Goal: Transaction & Acquisition: Book appointment/travel/reservation

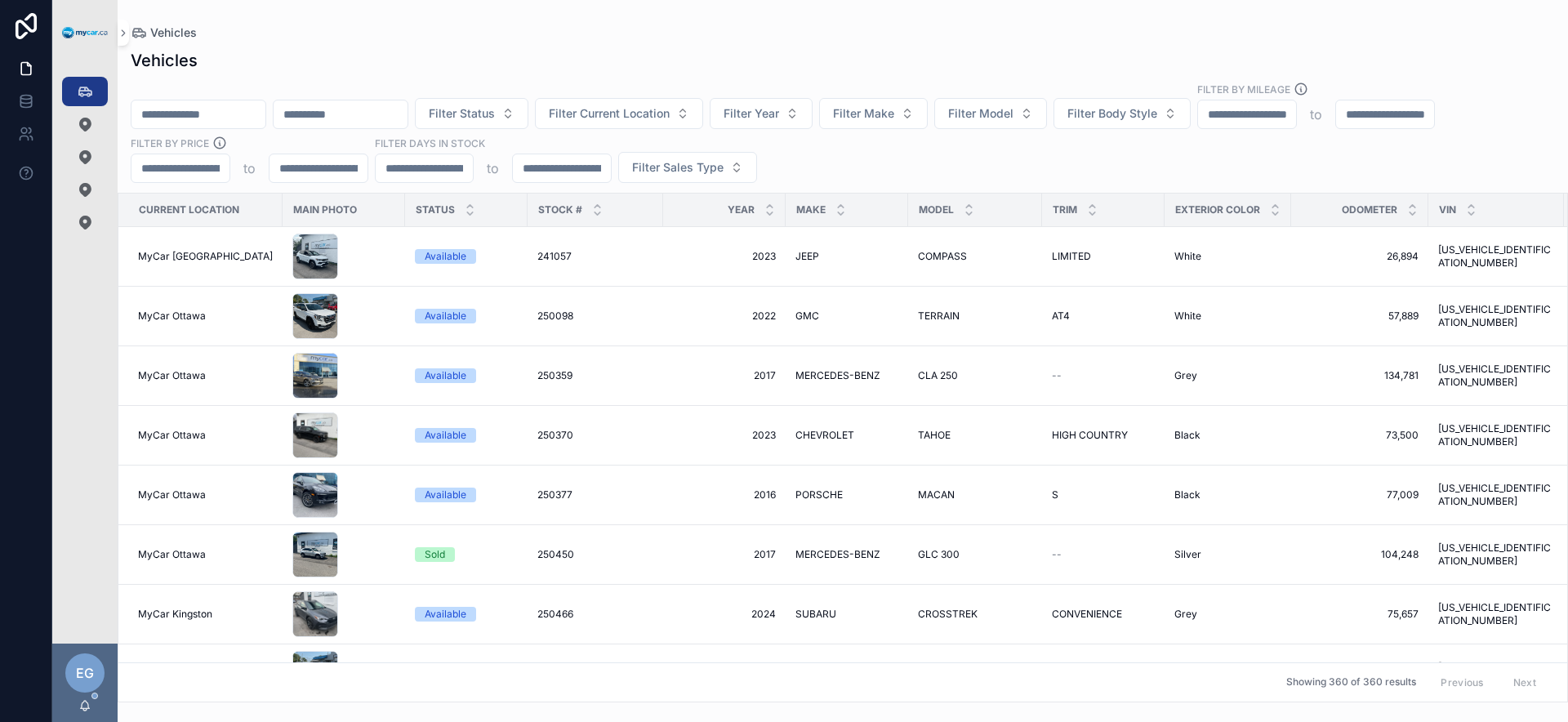
click at [371, 112] on input "scrollable content" at bounding box center [341, 114] width 134 height 23
paste input "**********"
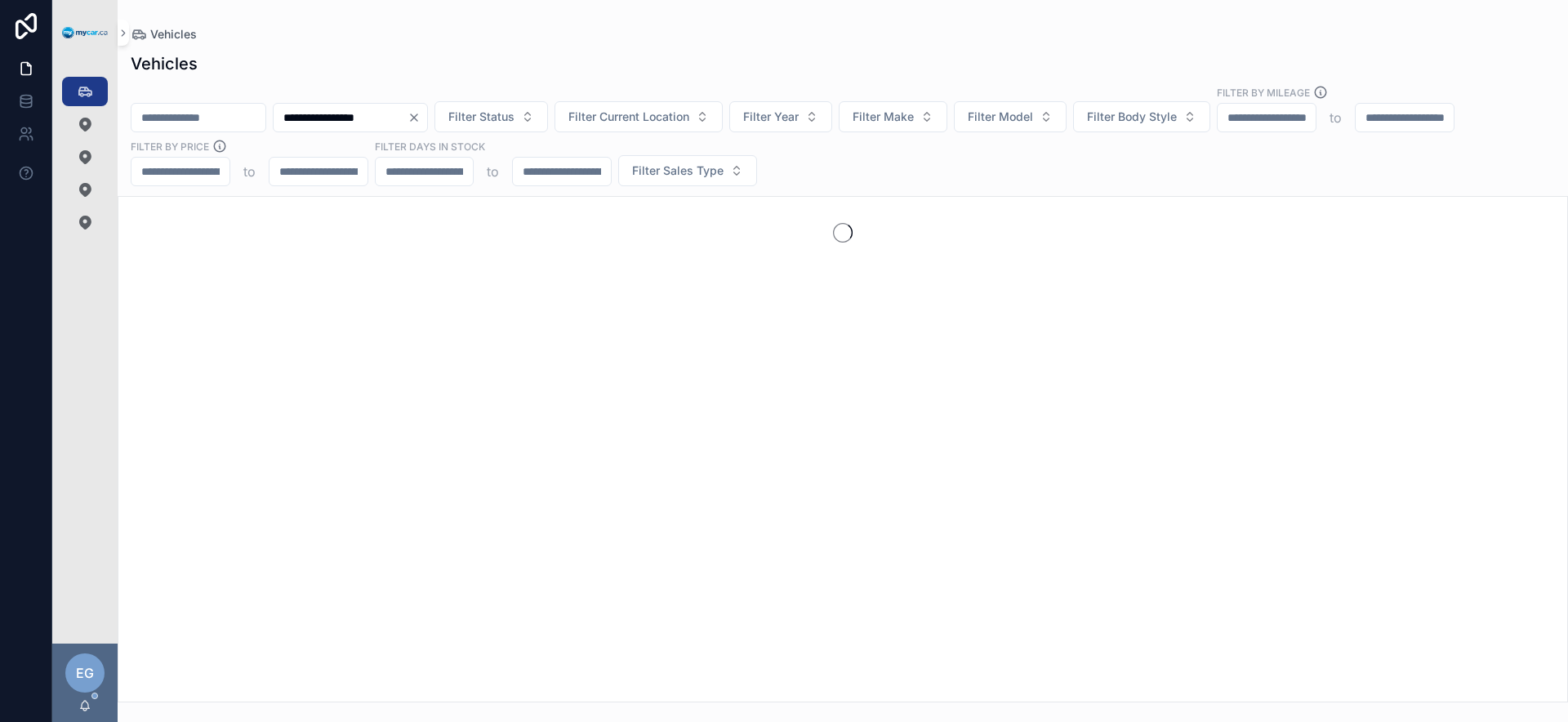
type input "**********"
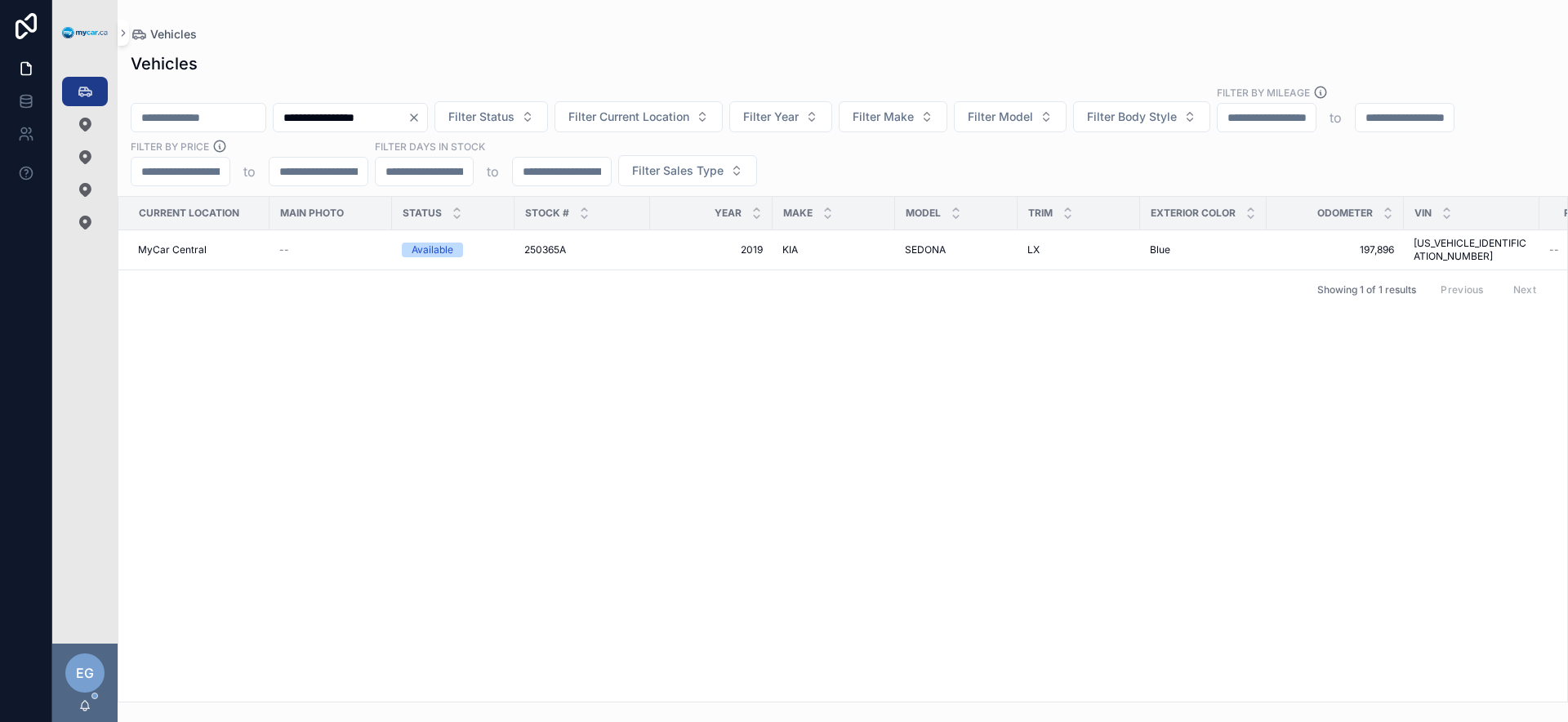
drag, startPoint x: 498, startPoint y: 334, endPoint x: 539, endPoint y: 280, distance: 67.8
click at [498, 331] on div "Current Location Main Photo Status Stock # Year Make Model Trim Exterior Color …" at bounding box center [843, 449] width 1449 height 505
click at [572, 249] on div "250365A 250365A" at bounding box center [582, 249] width 116 height 13
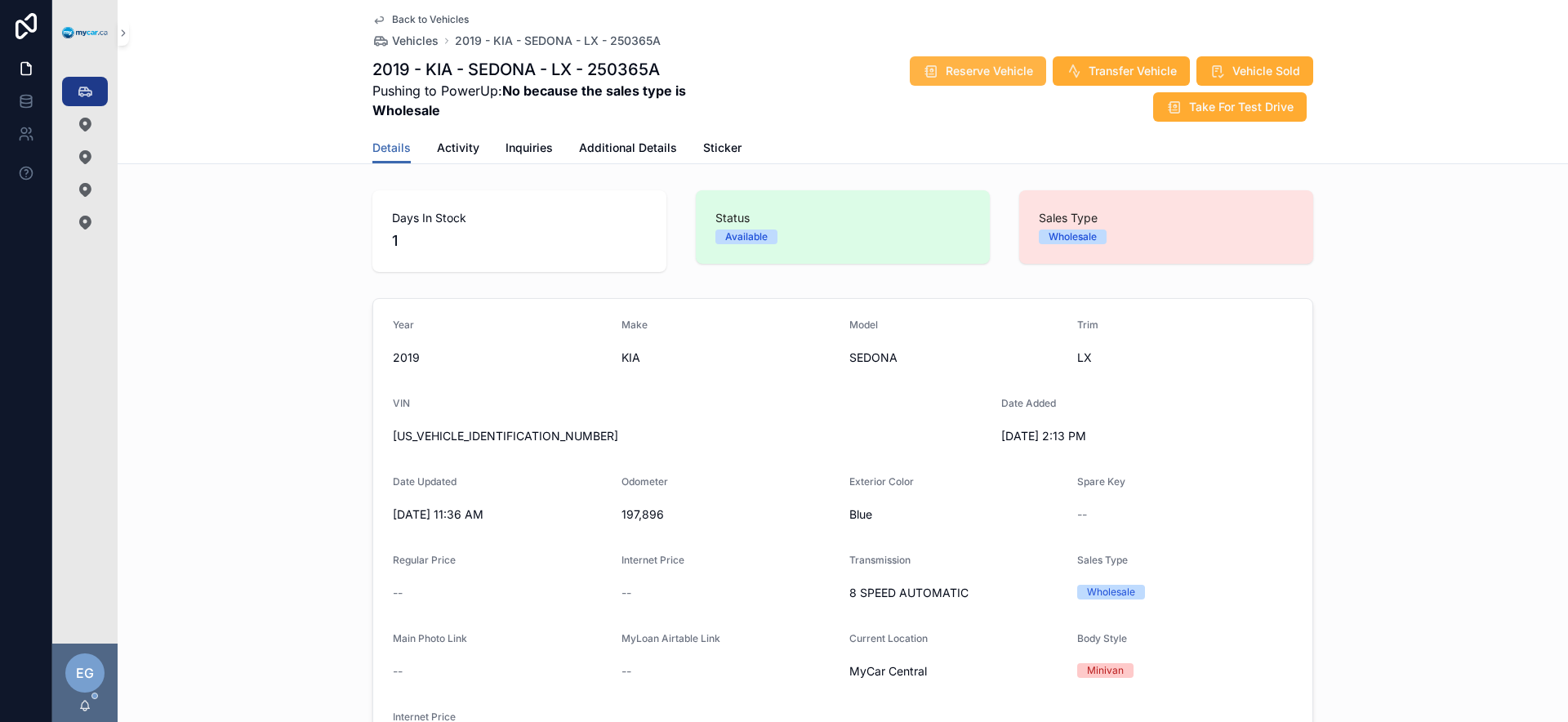
click at [1001, 72] on span "Reserve Vehicle" at bounding box center [989, 70] width 87 height 16
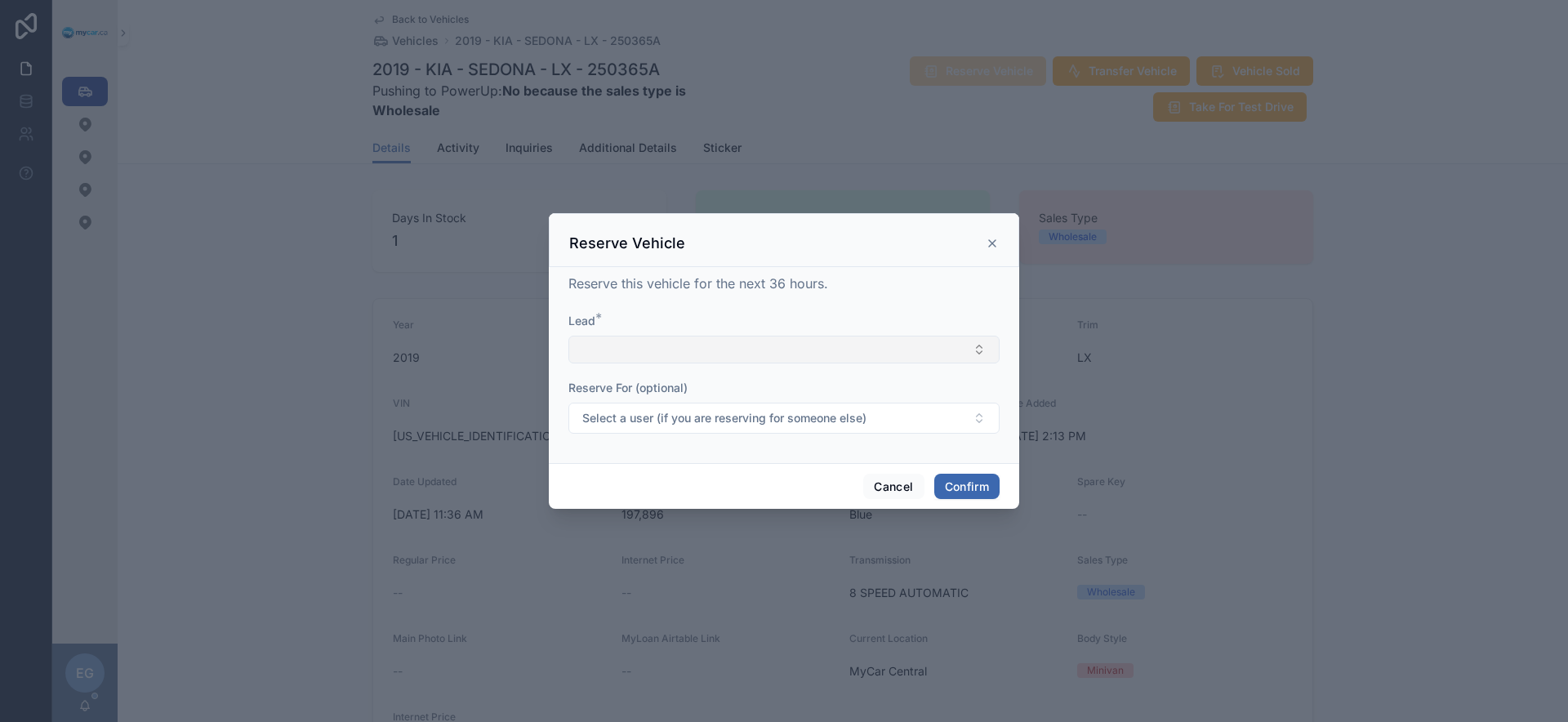
click at [845, 352] on button "Select Button" at bounding box center [784, 350] width 432 height 28
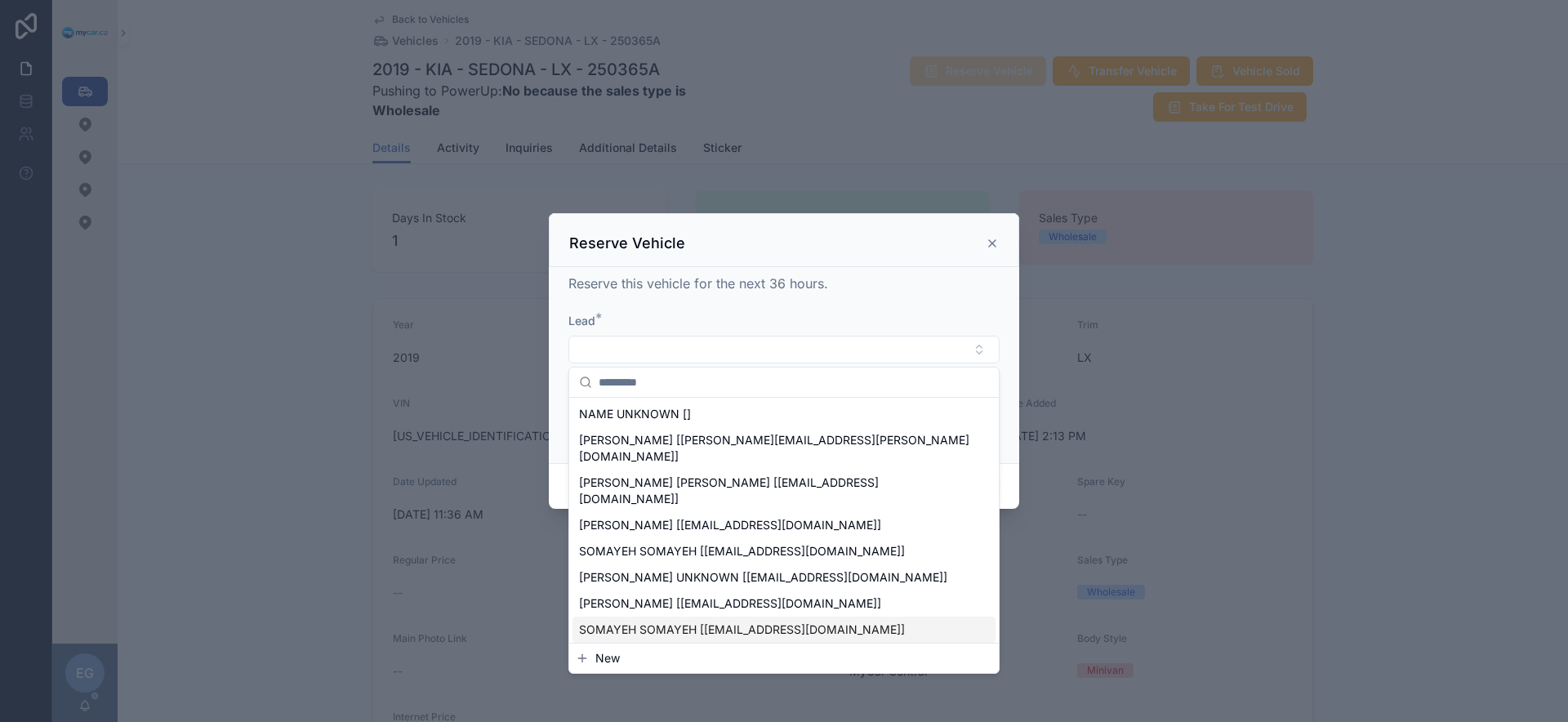
click at [681, 661] on button "New" at bounding box center [784, 658] width 416 height 16
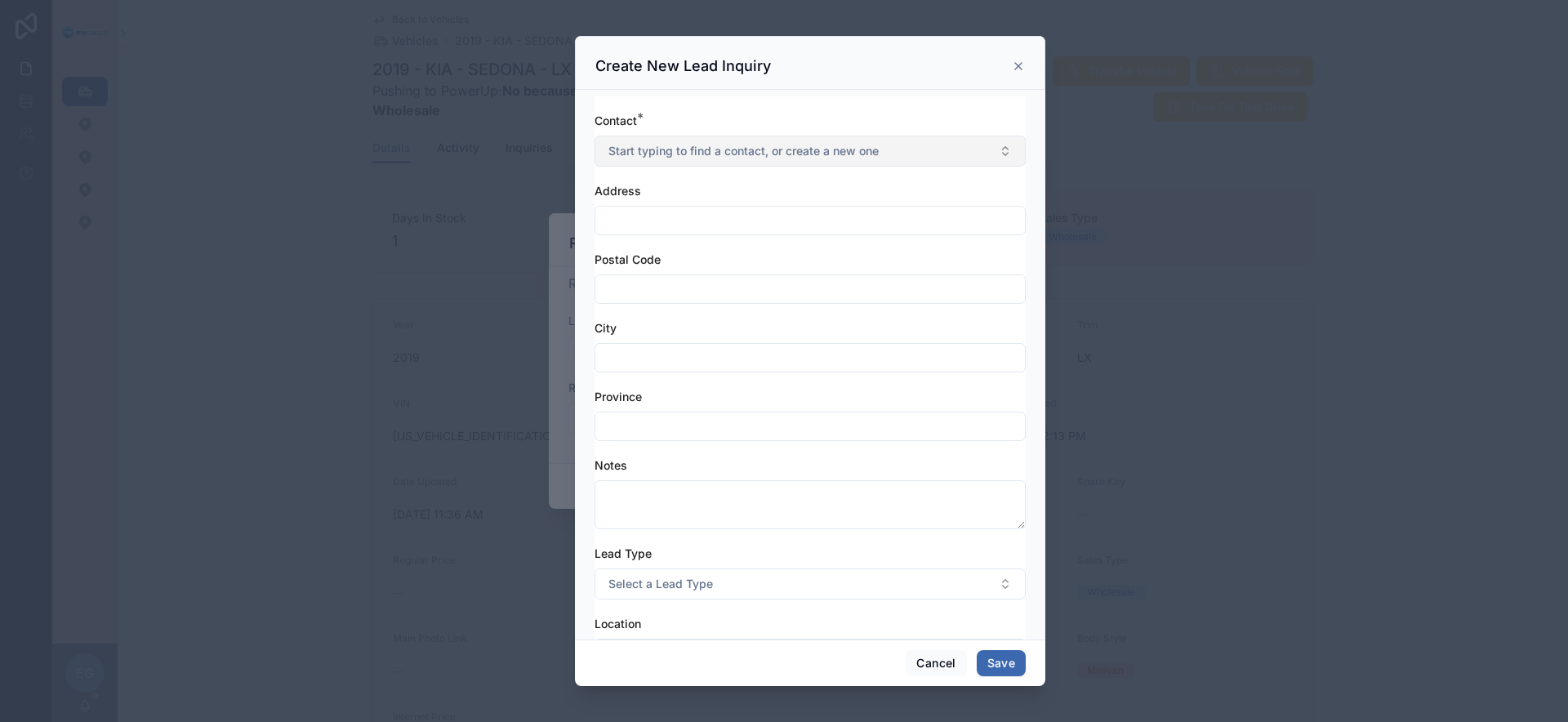
click at [773, 156] on span "Start typing to find a contact, or create a new one" at bounding box center [744, 151] width 271 height 16
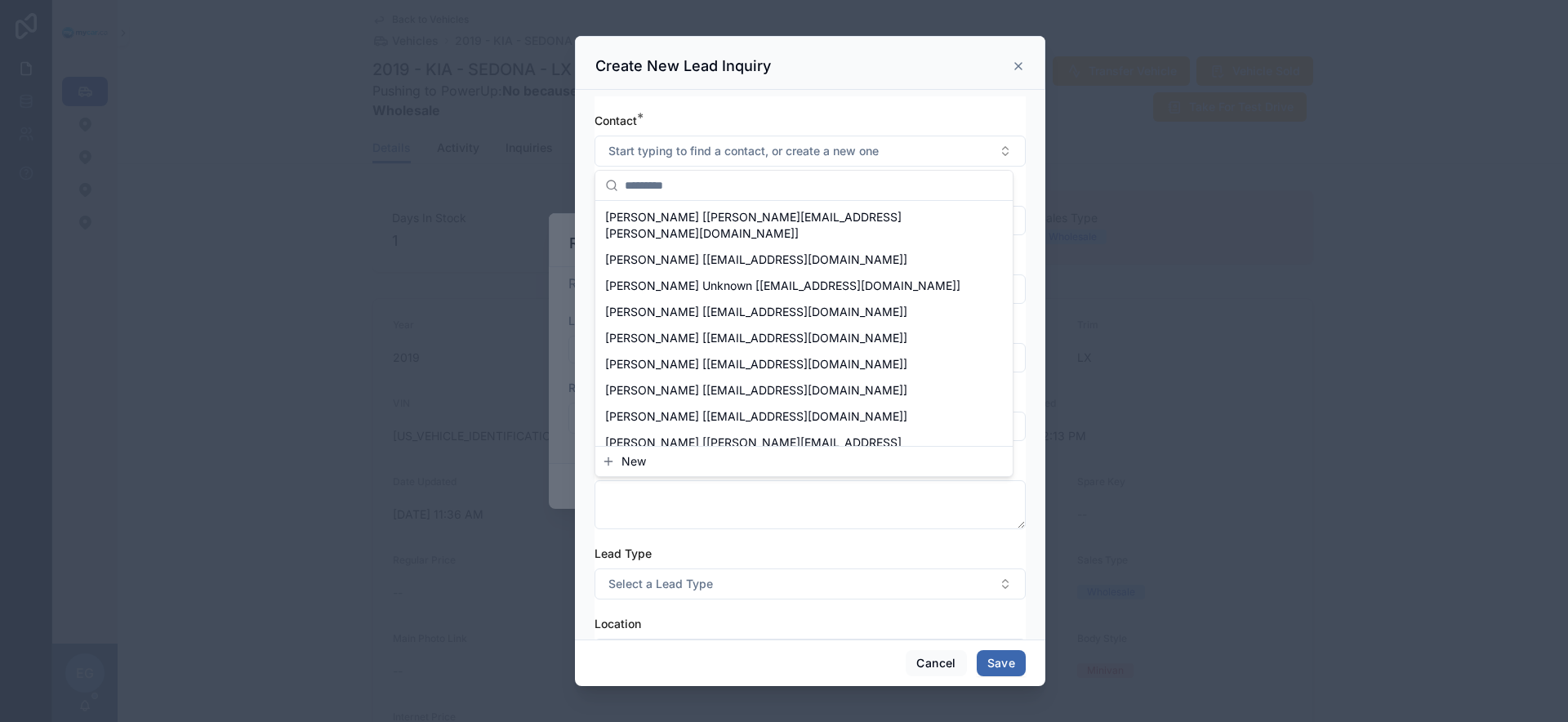
click at [700, 470] on div "New" at bounding box center [804, 462] width 417 height 30
click at [701, 464] on button "New" at bounding box center [804, 462] width 405 height 16
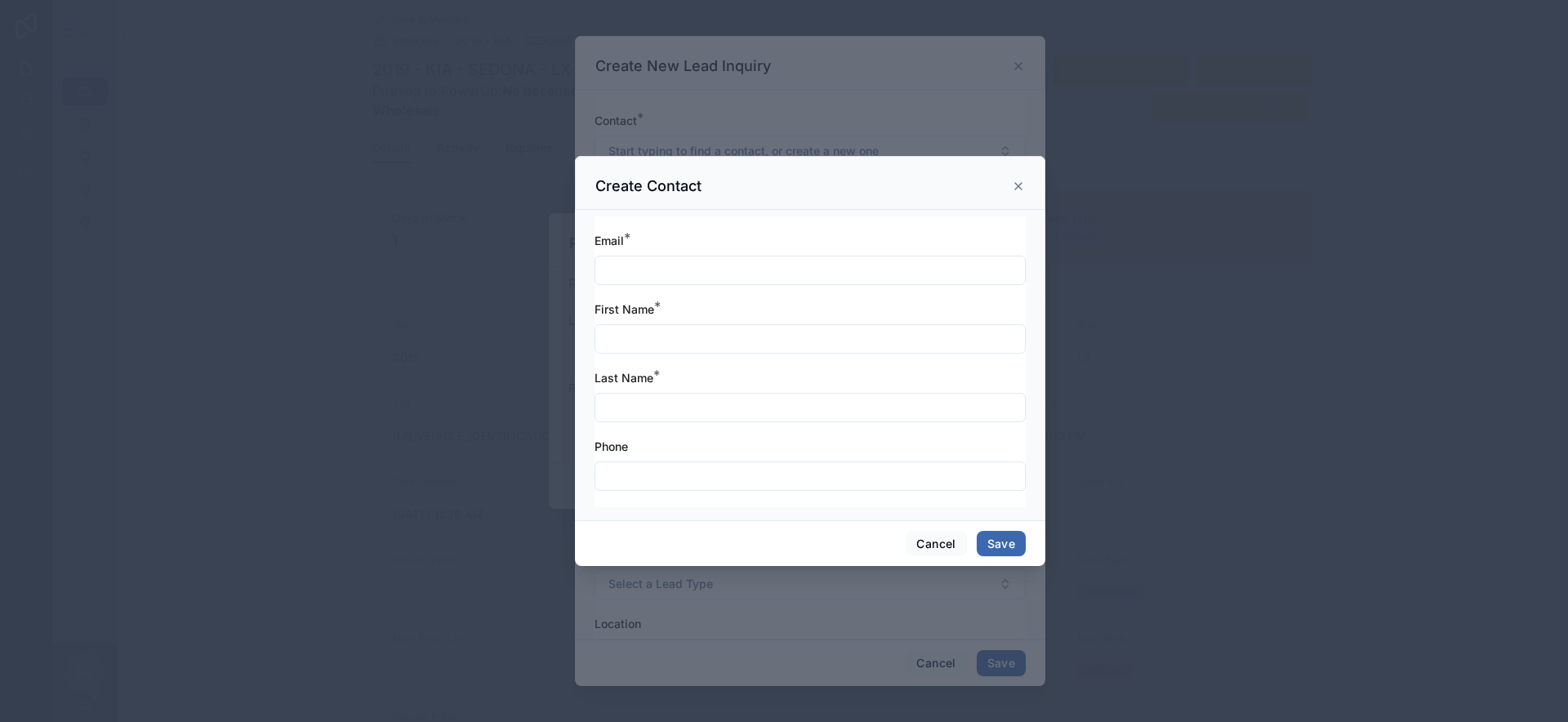
click at [734, 265] on input "text" at bounding box center [810, 270] width 430 height 23
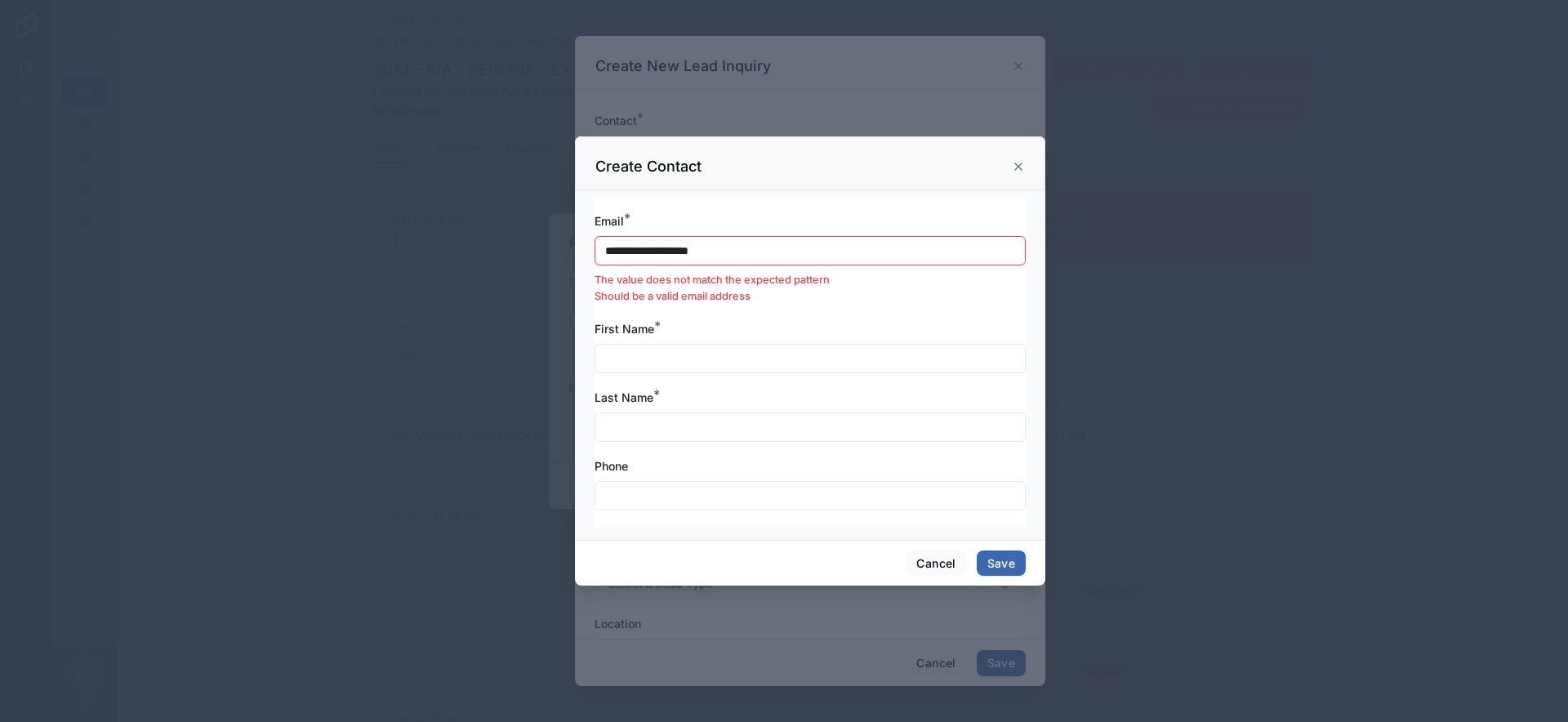
type input "**********"
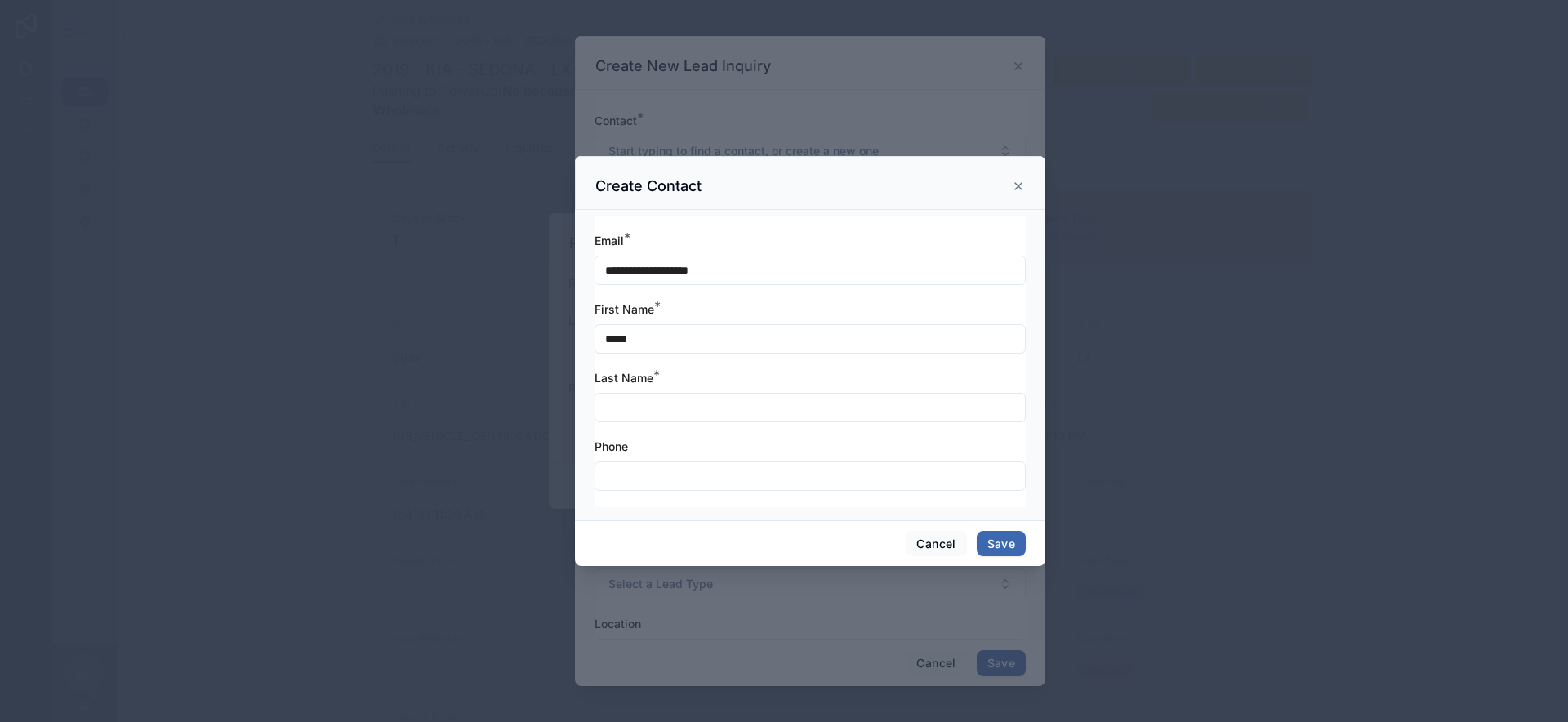
type input "*****"
click at [988, 539] on button "Save" at bounding box center [1002, 544] width 49 height 26
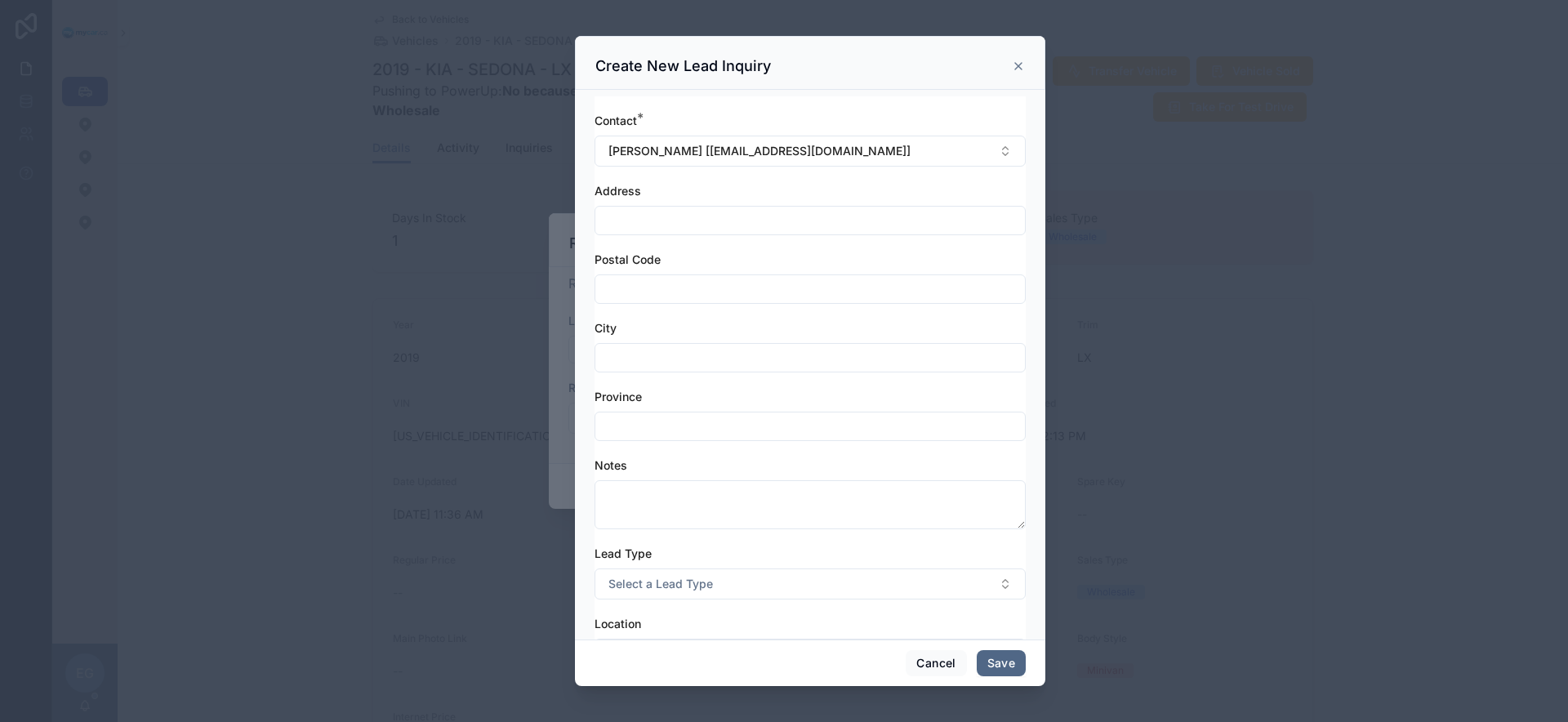
click at [1000, 672] on button "Save" at bounding box center [1002, 663] width 49 height 26
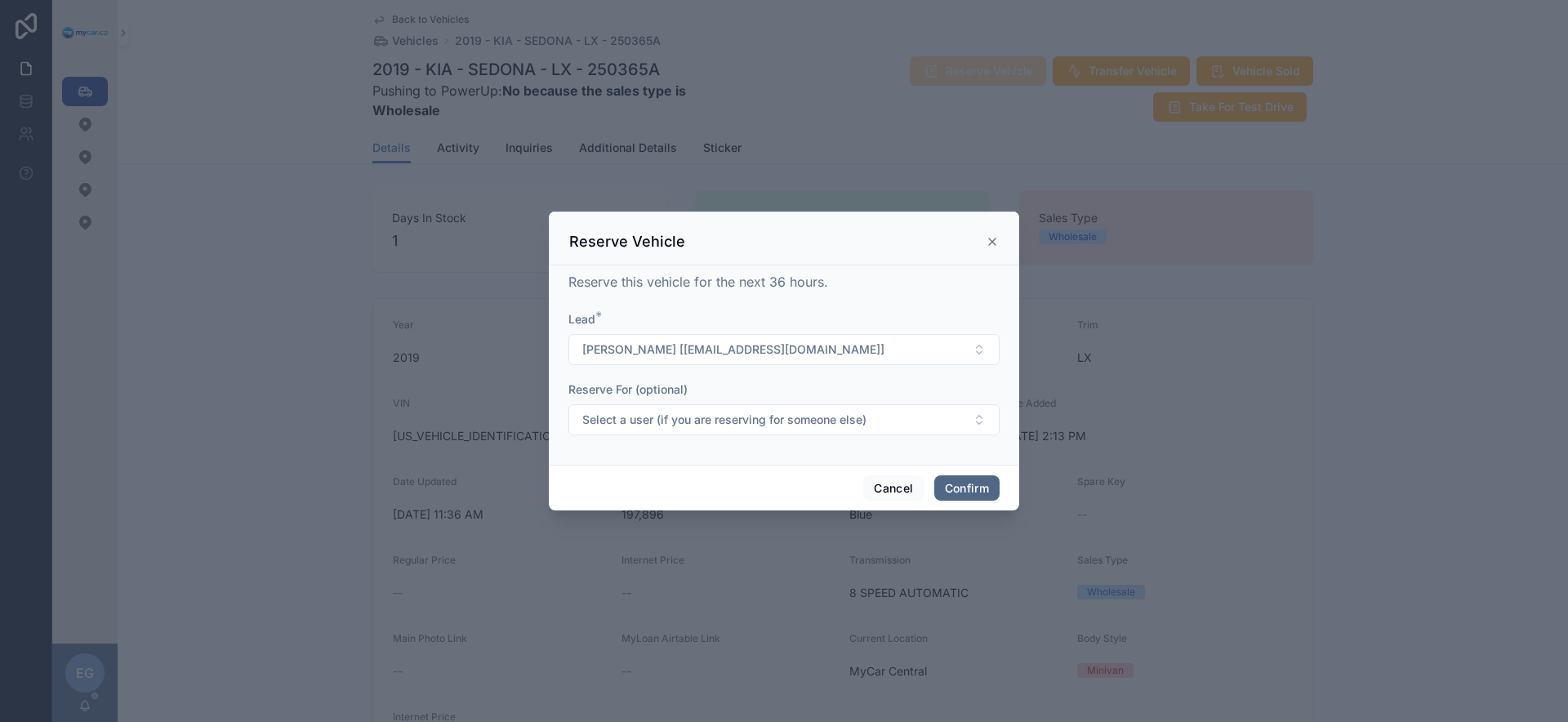
click at [985, 491] on button "Confirm" at bounding box center [967, 489] width 65 height 26
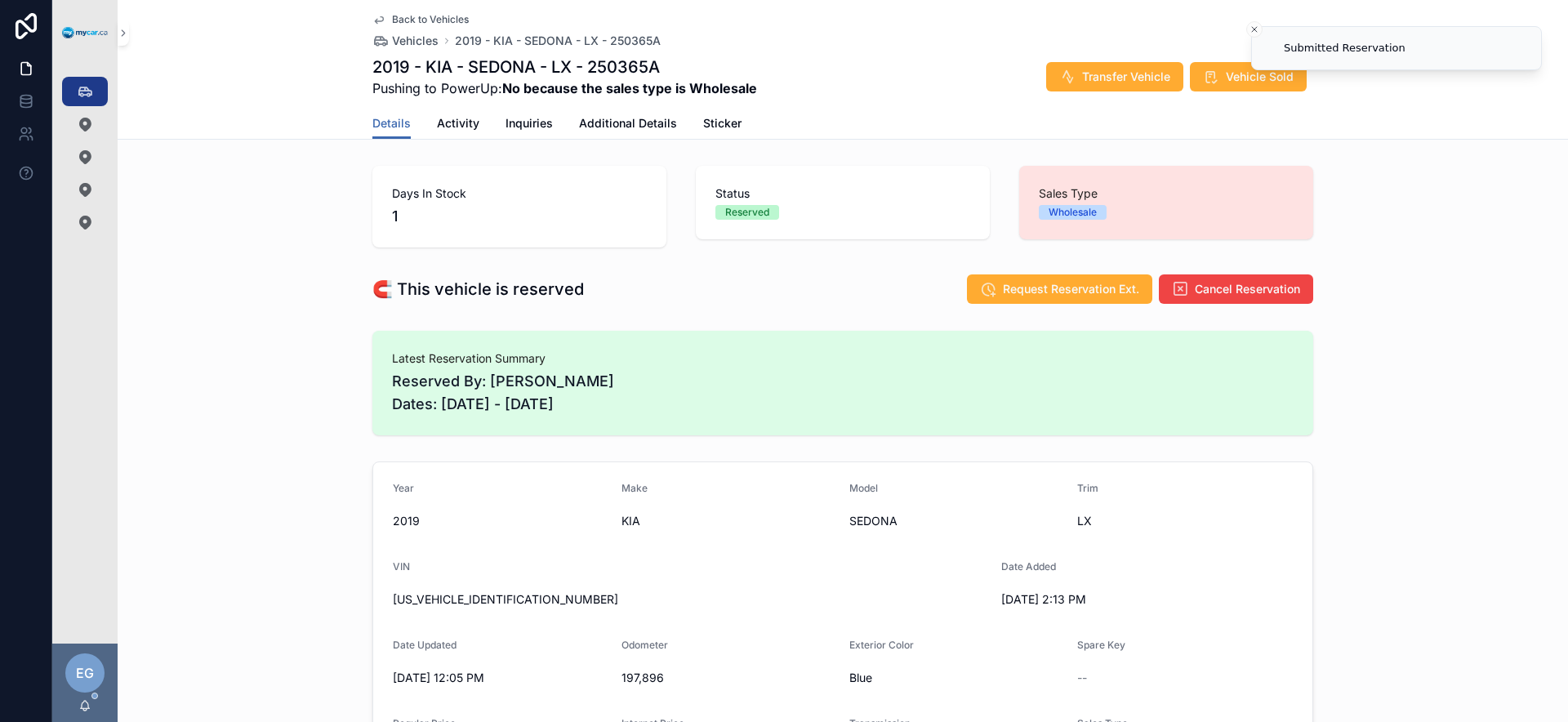
click at [737, 410] on span "Reserved By: [PERSON_NAME] Dates: [DATE] - [DATE]" at bounding box center [842, 393] width 901 height 46
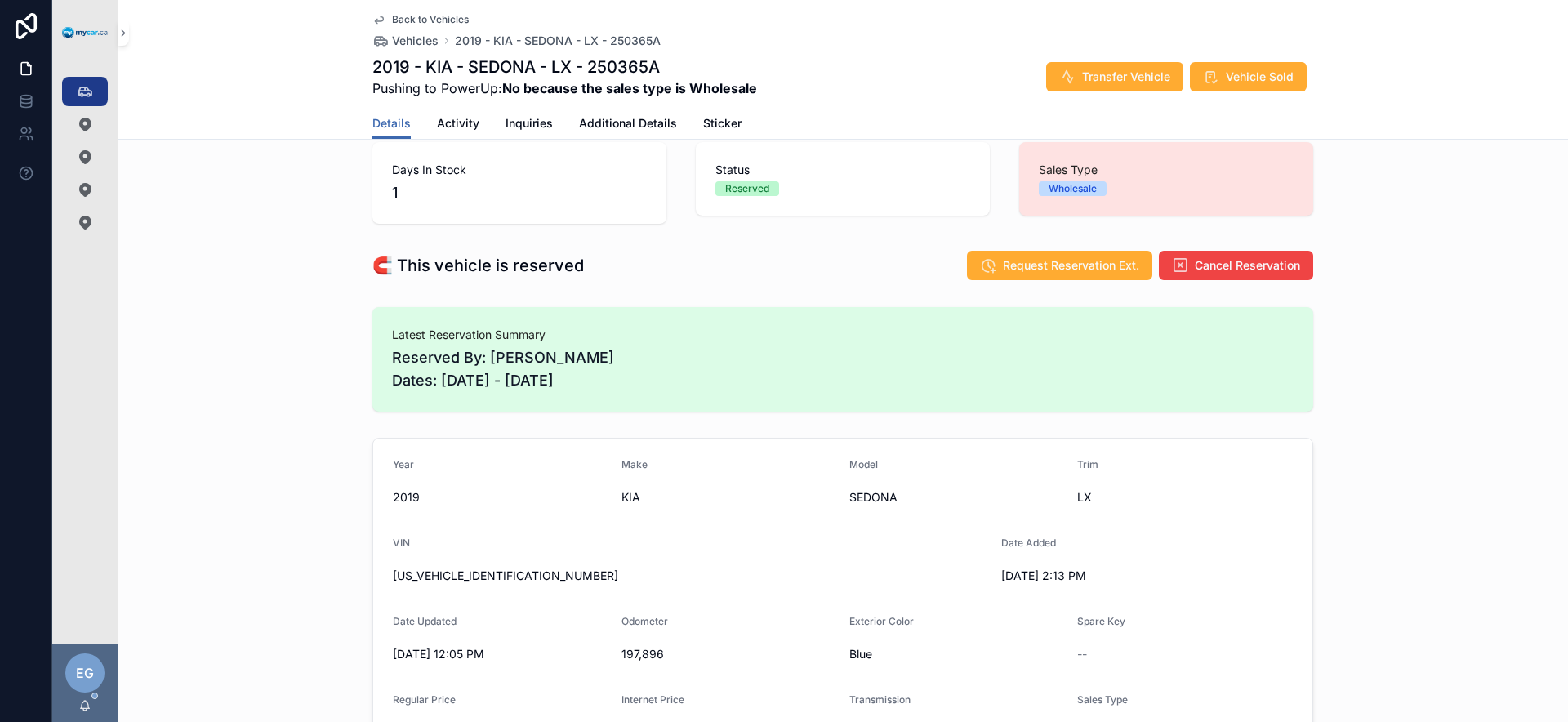
scroll to position [25, 0]
click at [443, 585] on div "[US_VEHICLE_IDENTIFICATION_NUMBER]" at bounding box center [690, 575] width 595 height 26
click at [444, 581] on span "[US_VEHICLE_IDENTIFICATION_NUMBER]" at bounding box center [690, 574] width 595 height 16
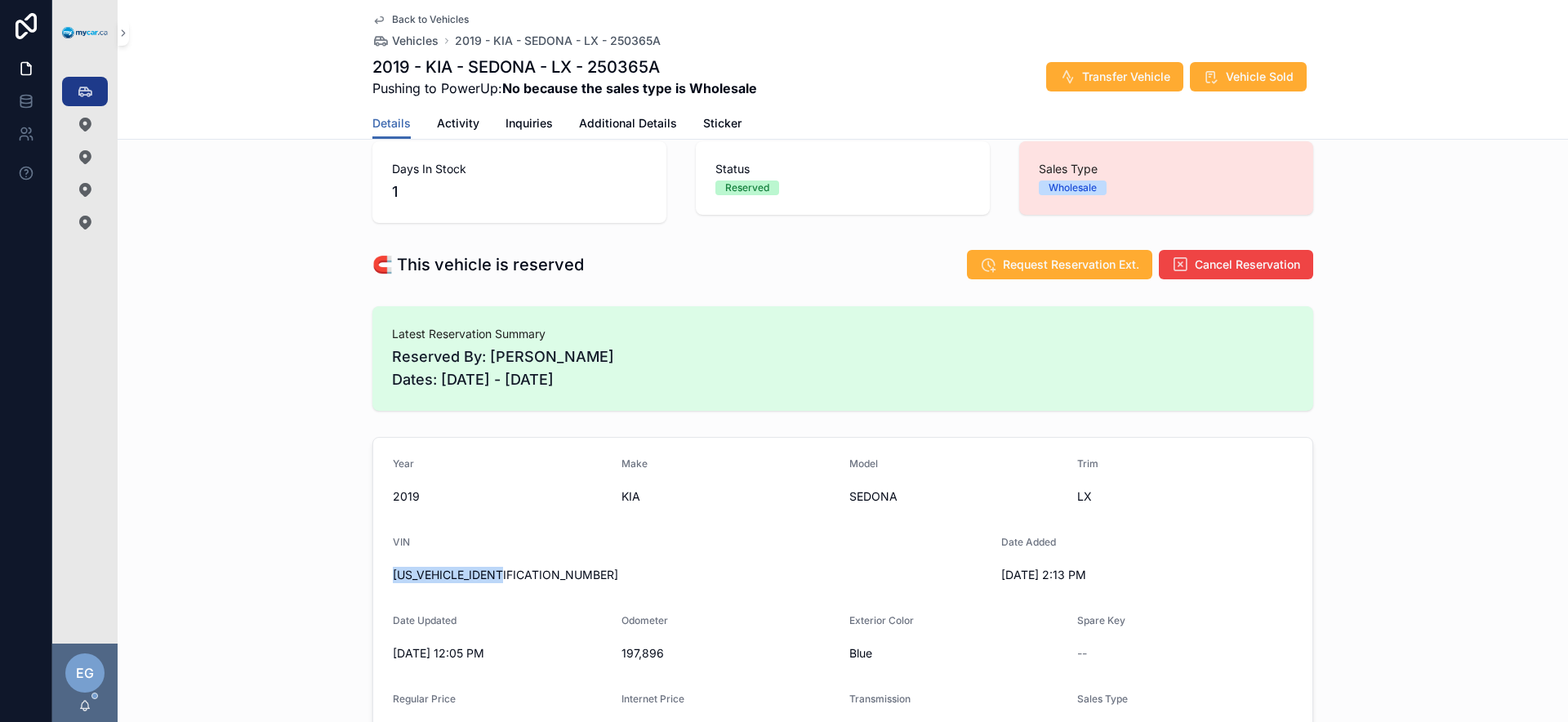
copy span "[US_VEHICLE_IDENTIFICATION_NUMBER]"
